Goal: Transaction & Acquisition: Purchase product/service

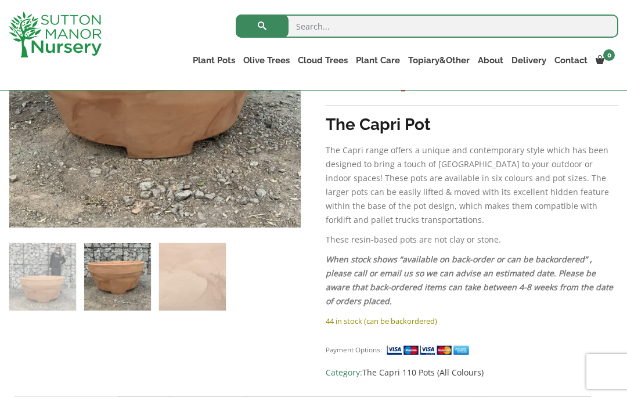
scroll to position [334, 0]
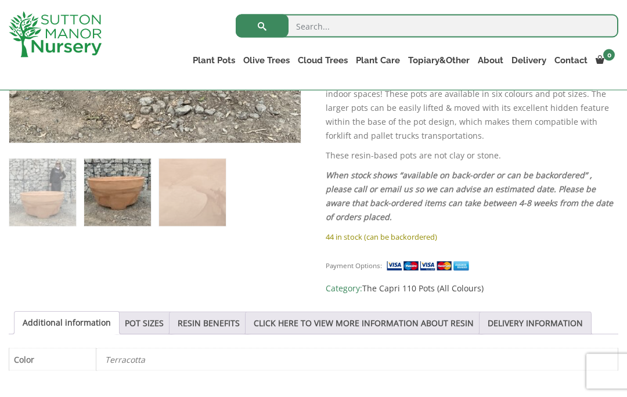
click at [135, 326] on link "POT SIZES" at bounding box center [144, 324] width 39 height 22
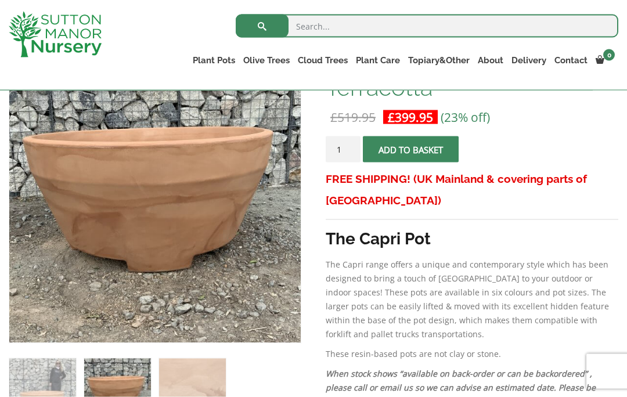
scroll to position [218, 0]
click at [0, 0] on link "Ilex Crenata Cloud Trees" at bounding box center [0, 0] width 0 height 0
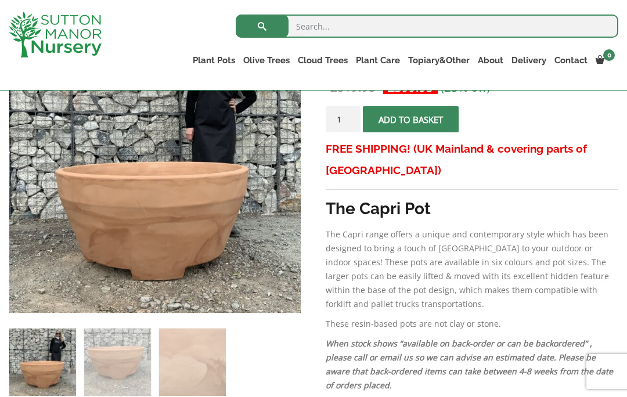
click at [0, 0] on link "Potting Service" at bounding box center [0, 0] width 0 height 0
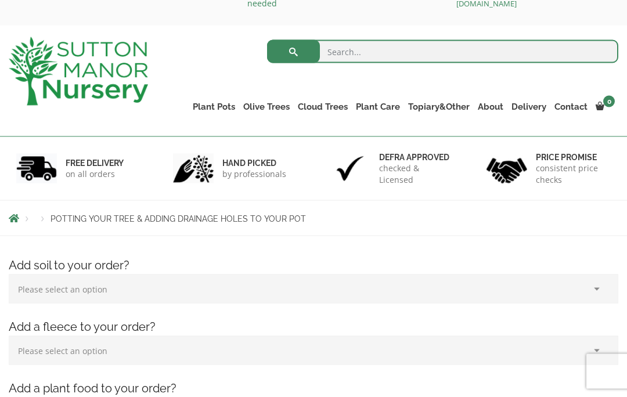
scroll to position [33, 0]
click at [596, 291] on select "Please select an option (x1) 75L Bag (£34.99) (x2) 75L Bag (£69.98) (x3) 75L Ba…" at bounding box center [314, 288] width 610 height 29
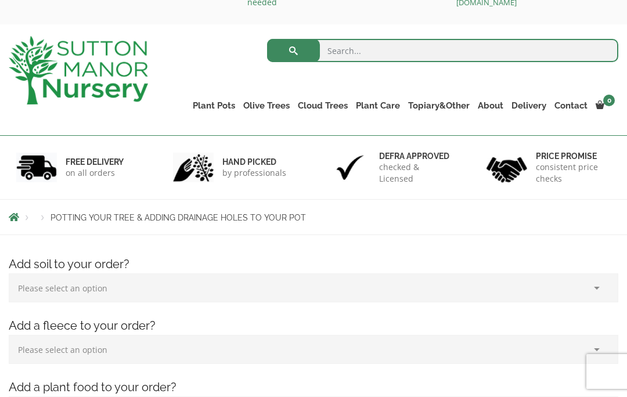
click at [0, 0] on link "Care Packages" at bounding box center [0, 0] width 0 height 0
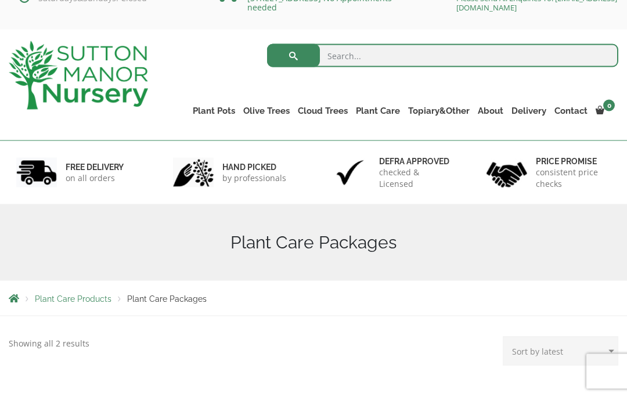
scroll to position [29, 0]
click at [0, 0] on link "Soil" at bounding box center [0, 0] width 0 height 0
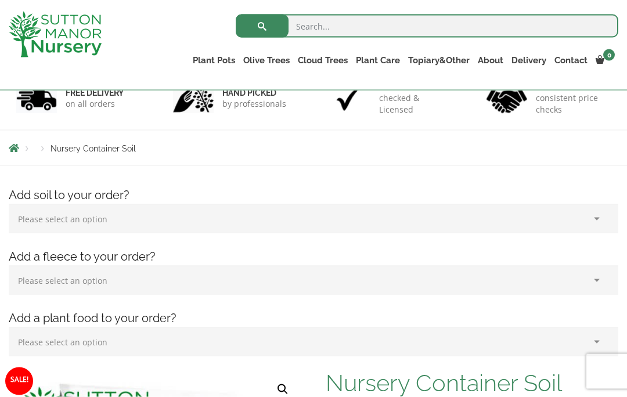
scroll to position [82, 0]
click at [91, 343] on select "Please select an option (x1) Plant Food (£19.99) (x2) Plant Food (£39.98)" at bounding box center [314, 341] width 610 height 29
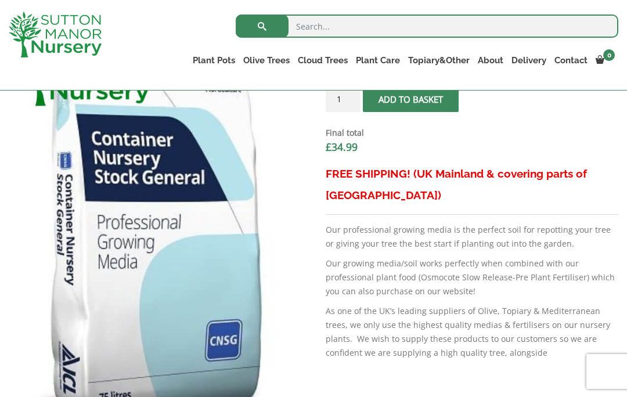
scroll to position [488, 0]
